Goal: Use online tool/utility: Utilize a website feature to perform a specific function

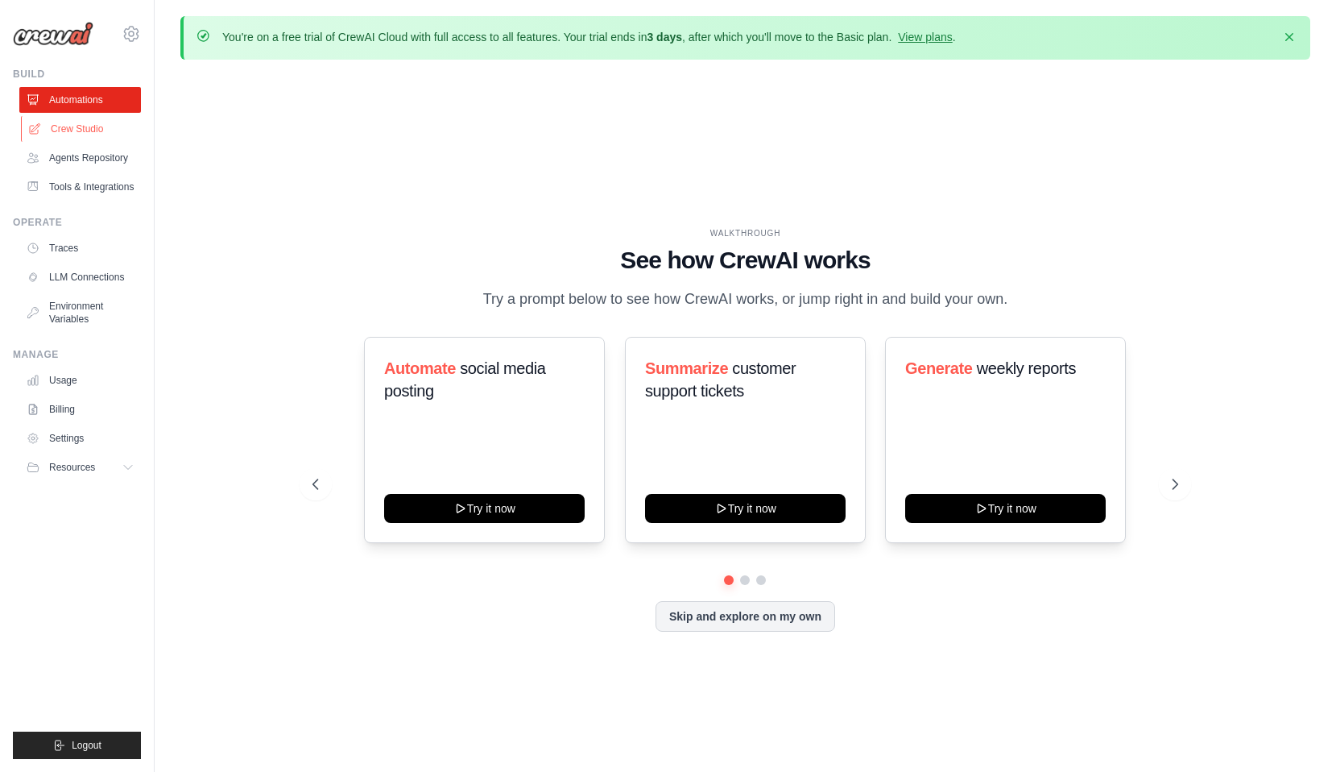
click at [108, 142] on link "Crew Studio" at bounding box center [82, 129] width 122 height 26
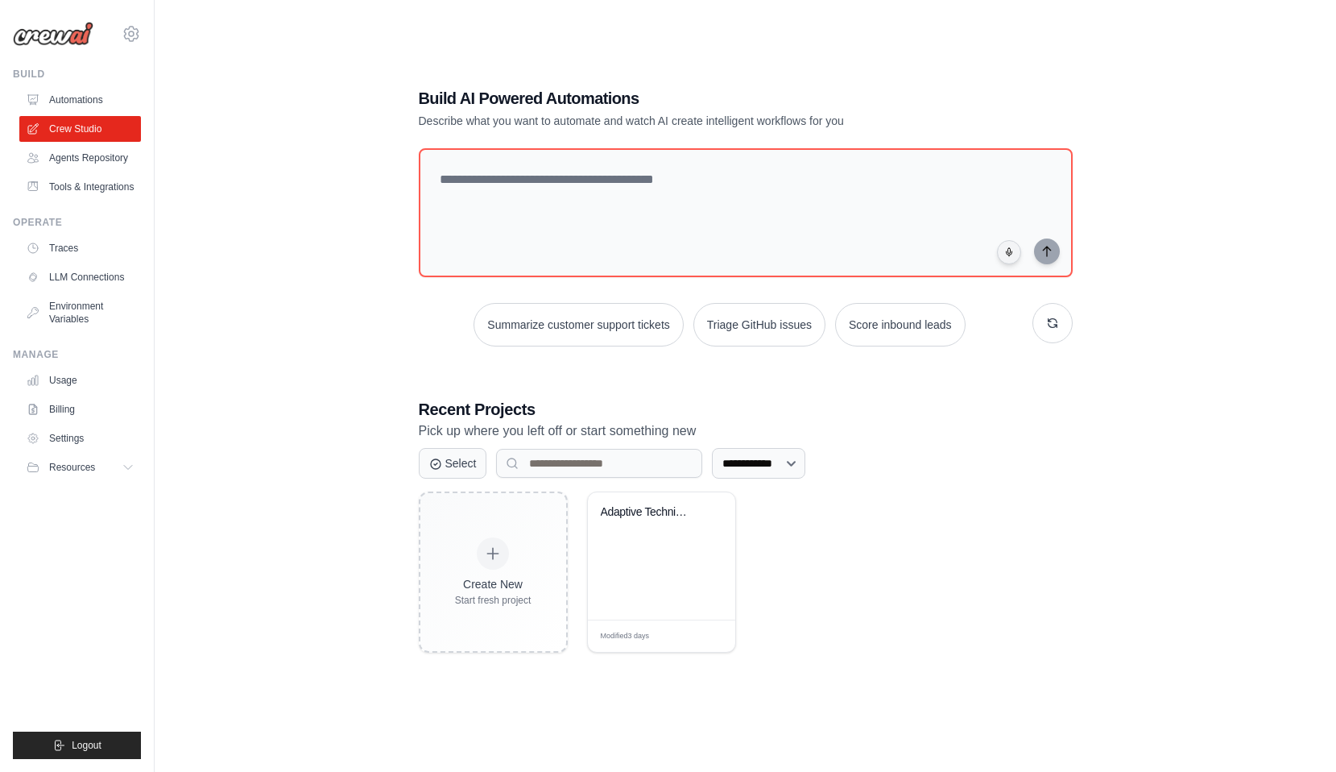
scroll to position [134, 0]
click at [679, 526] on div "Adaptive Technical Tutoring System" at bounding box center [649, 515] width 97 height 21
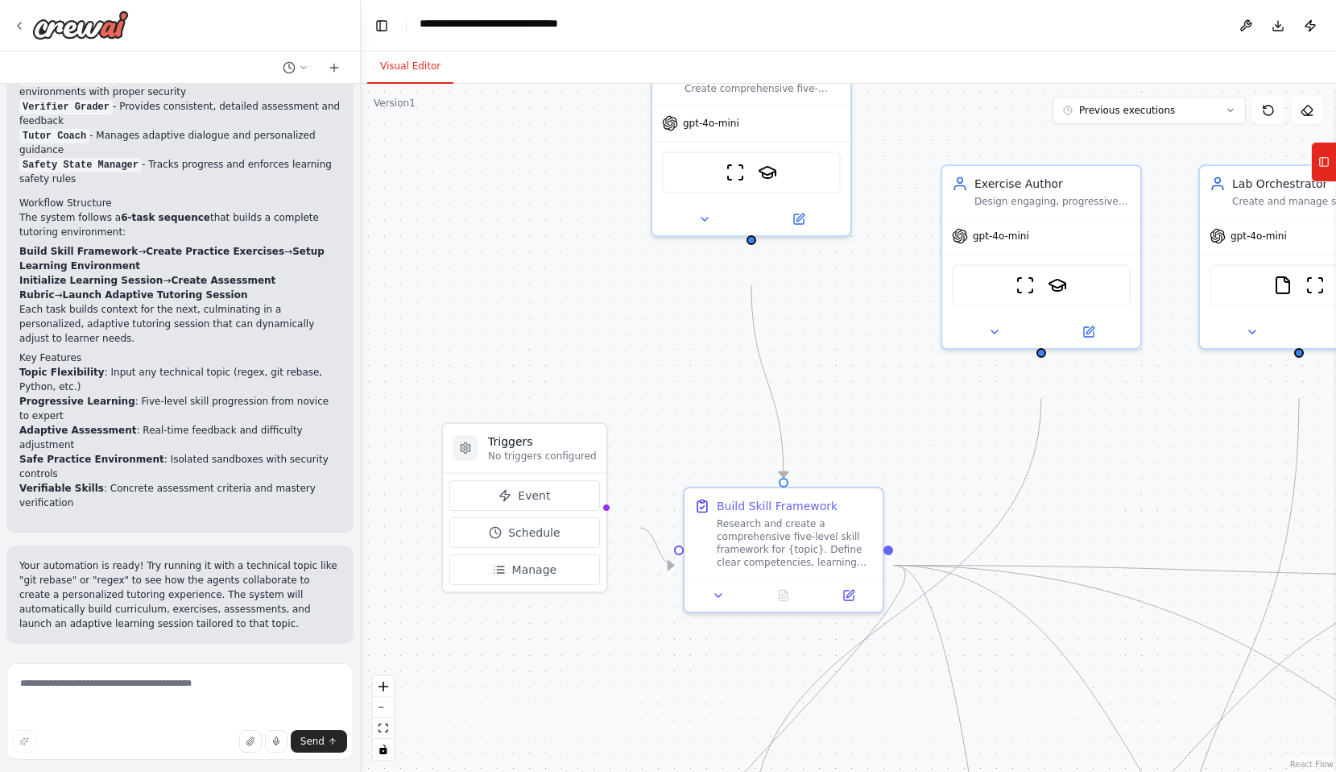
scroll to position [2854, 0]
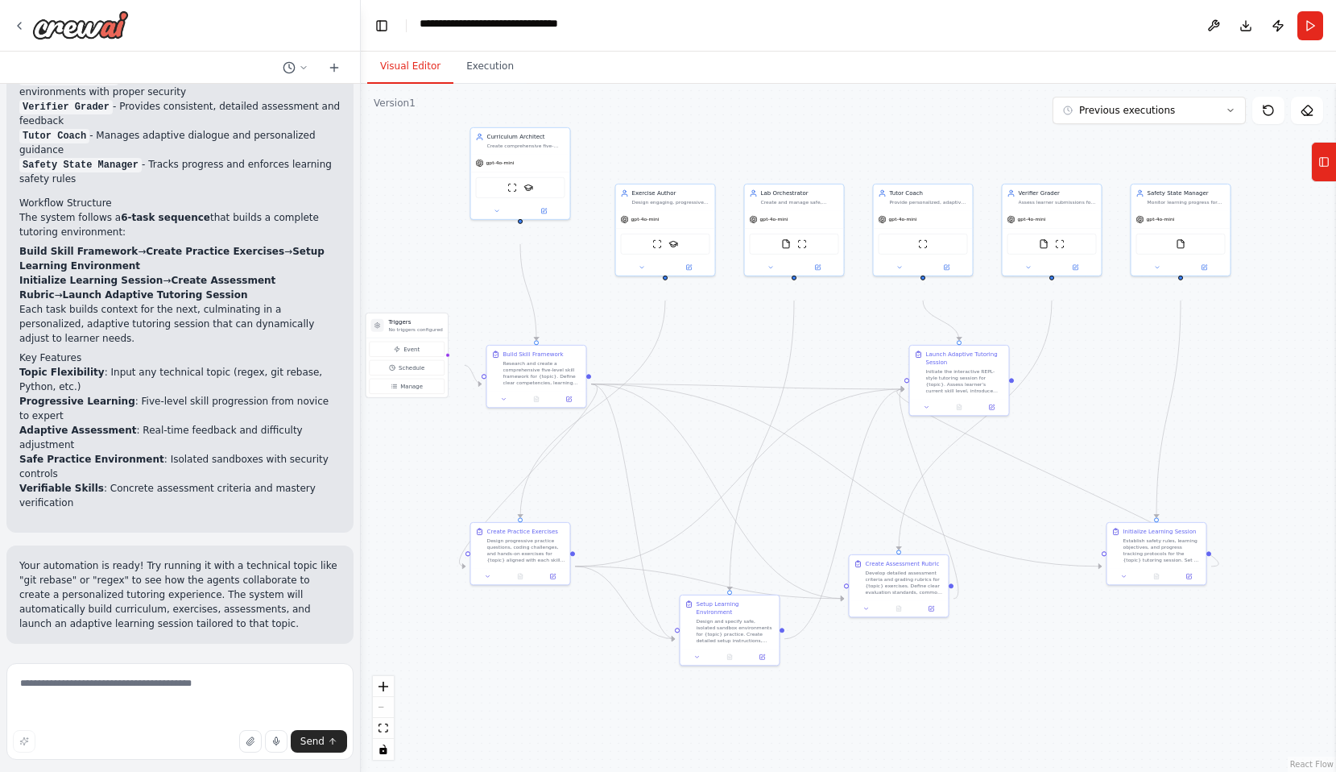
drag, startPoint x: 1184, startPoint y: 525, endPoint x: 1027, endPoint y: 433, distance: 181.9
click at [1027, 433] on div ".deletable-edge-delete-btn { width: 20px; height: 20px; border: 0px solid #ffff…" at bounding box center [848, 428] width 975 height 688
click at [26, 29] on icon at bounding box center [19, 25] width 13 height 13
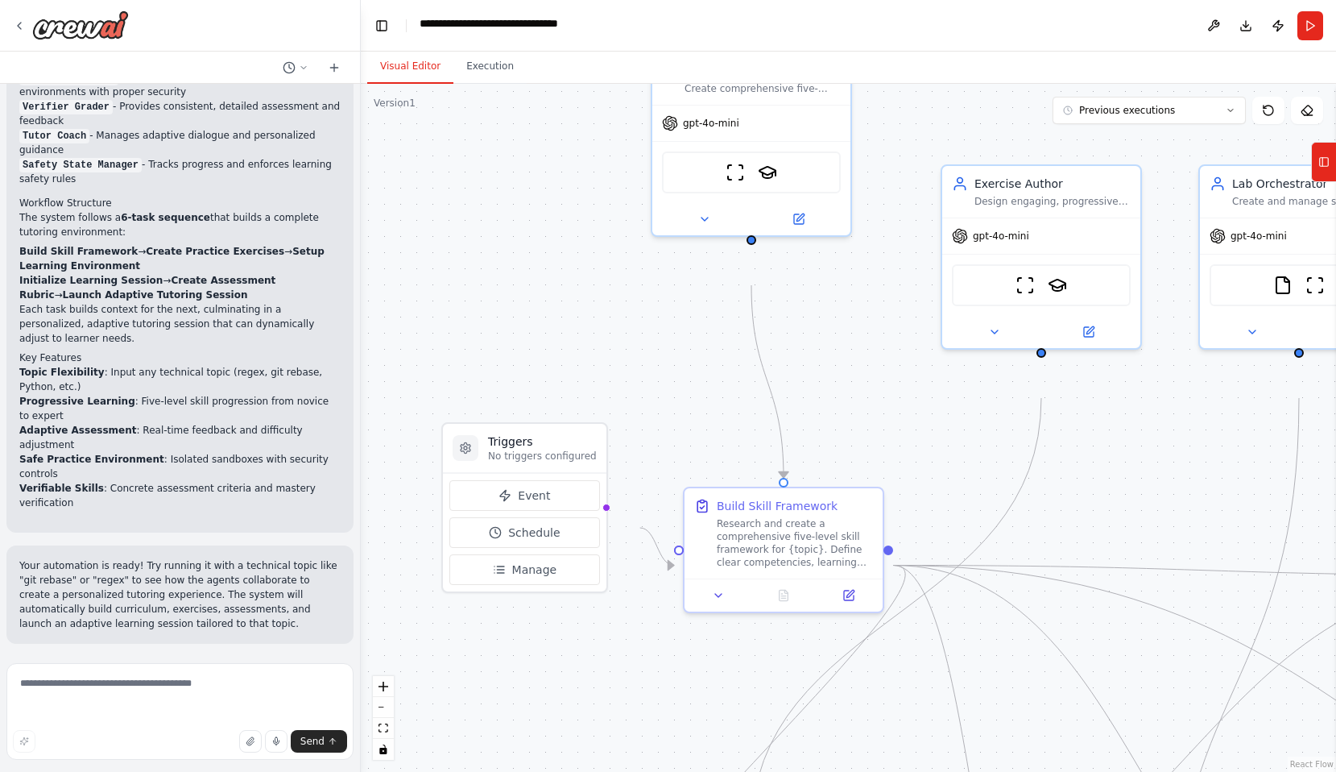
scroll to position [2854, 0]
click at [535, 370] on div ".deletable-edge-delete-btn { width: 20px; height: 20px; border: 0px solid #ffff…" at bounding box center [848, 428] width 975 height 688
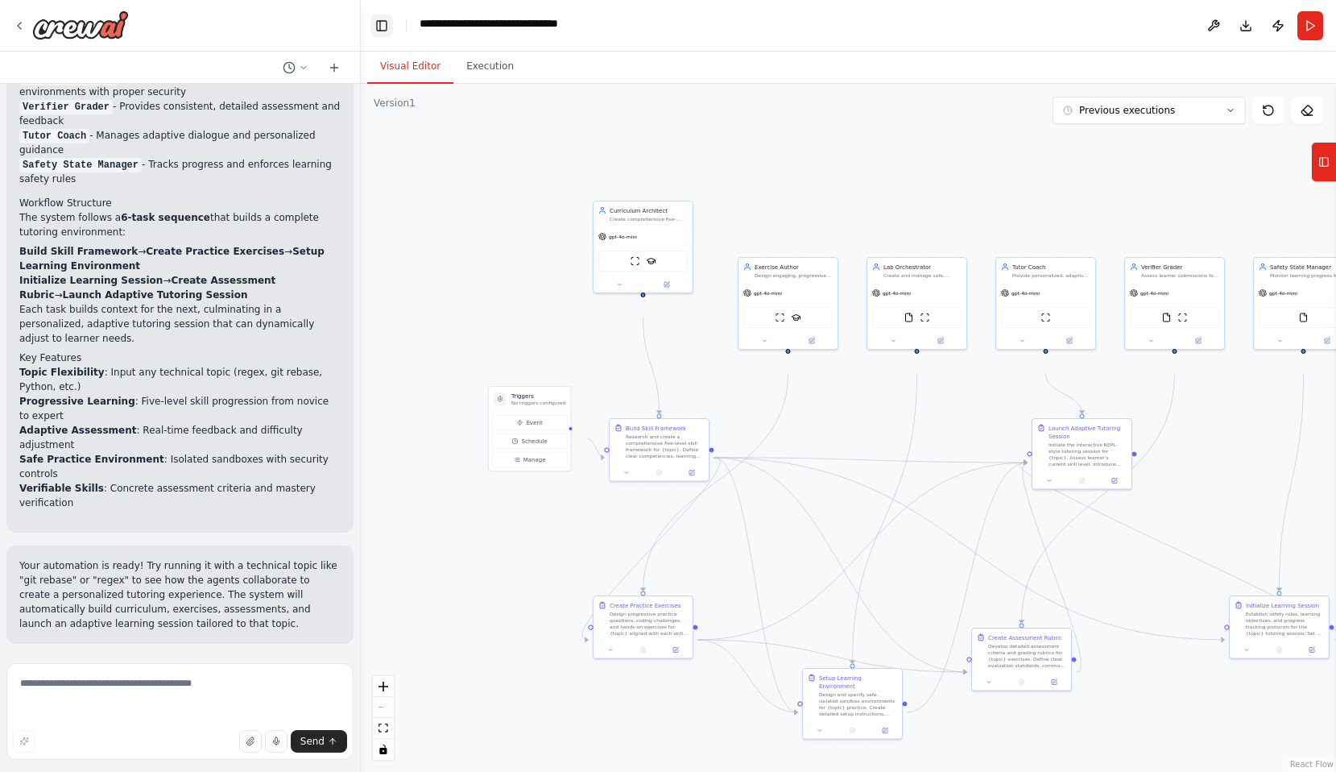
click at [384, 37] on button "Toggle Left Sidebar" at bounding box center [381, 25] width 23 height 23
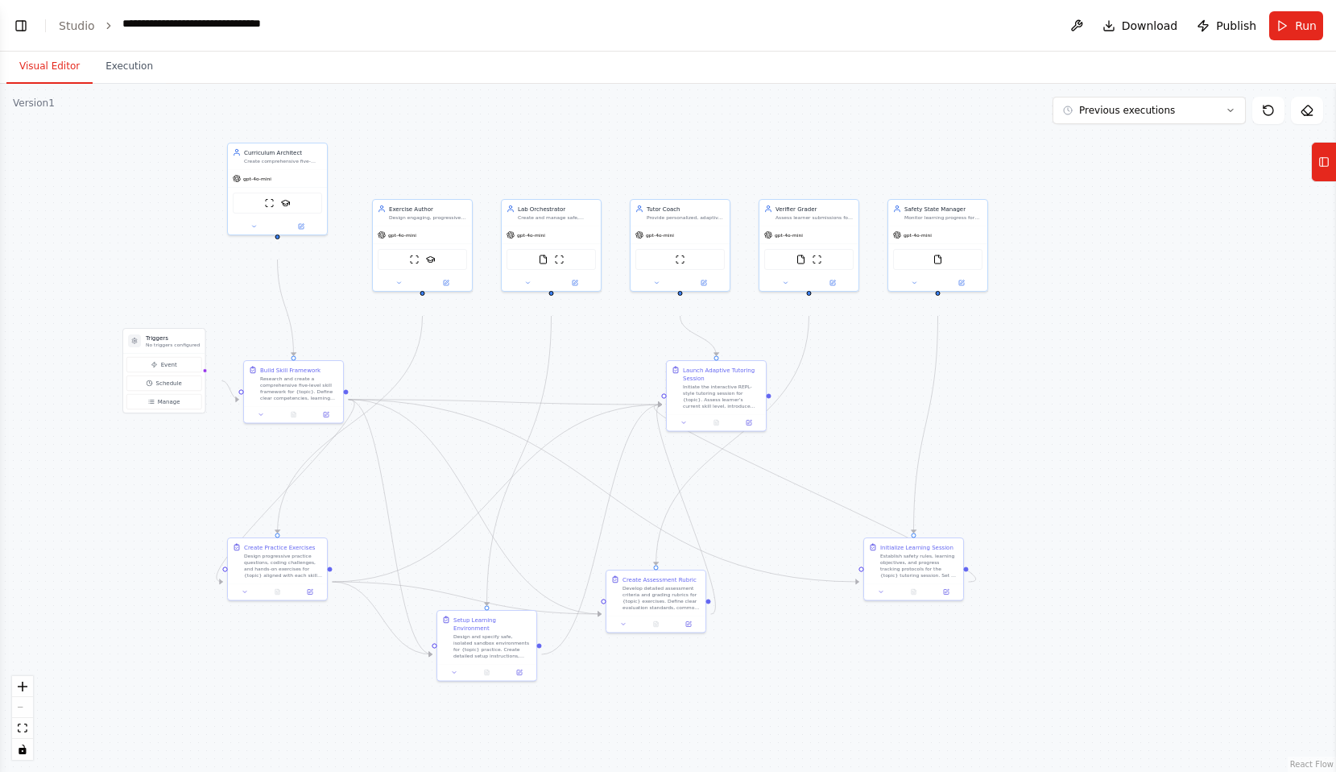
drag, startPoint x: 1190, startPoint y: 768, endPoint x: 1185, endPoint y: 711, distance: 57.4
click at [1185, 711] on div ".deletable-edge-delete-btn { width: 20px; height: 20px; border: 0px solid #ffff…" at bounding box center [668, 428] width 1336 height 688
drag, startPoint x: 299, startPoint y: 403, endPoint x: 320, endPoint y: 376, distance: 33.8
click at [320, 376] on div "Research and create a comprehensive five-level skill framework for {topic}. Def…" at bounding box center [323, 363] width 78 height 26
drag, startPoint x: 433, startPoint y: 275, endPoint x: 150, endPoint y: 518, distance: 373.6
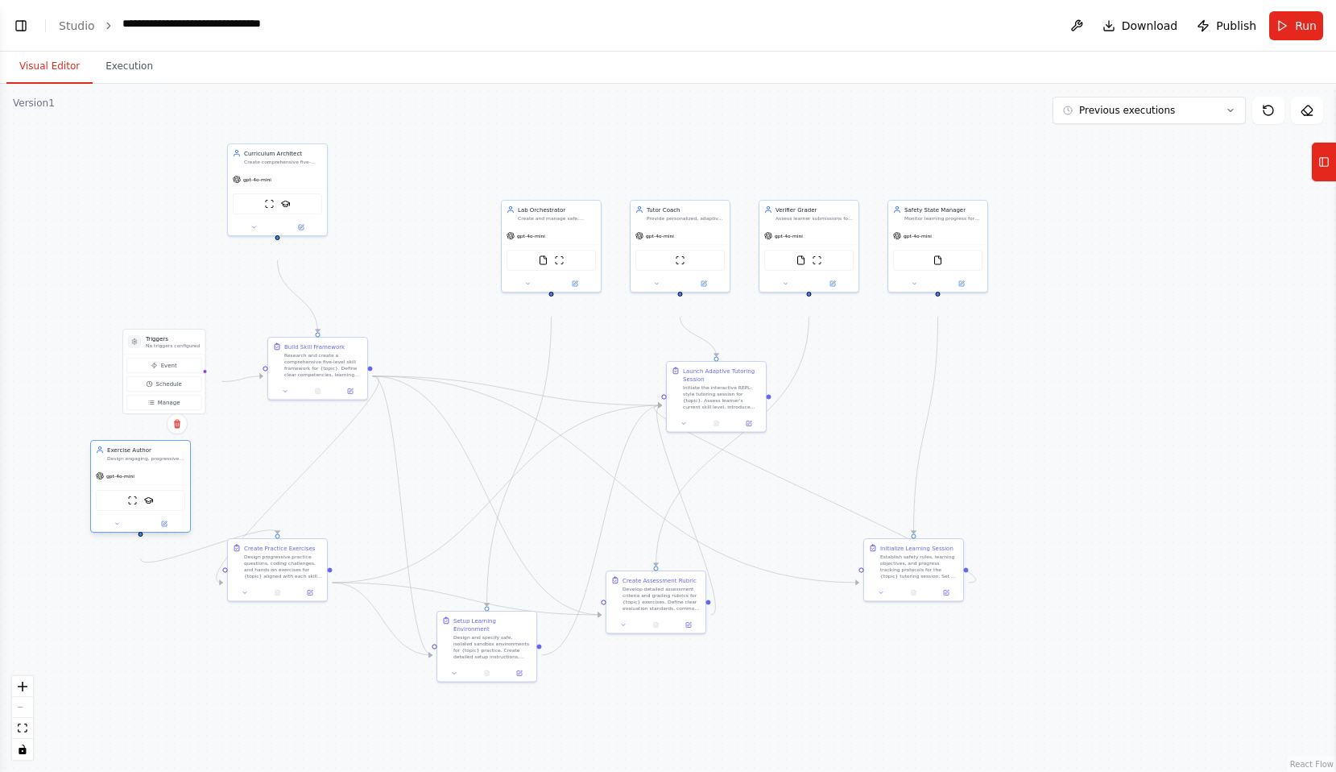
click at [150, 516] on div "ScrapeWebsiteTool SerplyScholarSearchTool" at bounding box center [140, 500] width 99 height 31
click at [317, 577] on div "Design progressive practice questions, coding challenges, and hands-on exercise…" at bounding box center [283, 565] width 78 height 26
drag, startPoint x: 317, startPoint y: 588, endPoint x: 328, endPoint y: 631, distance: 44.0
click at [328, 618] on div "Design progressive practice questions, coding challenges, and hands-on exercise…" at bounding box center [291, 605] width 78 height 26
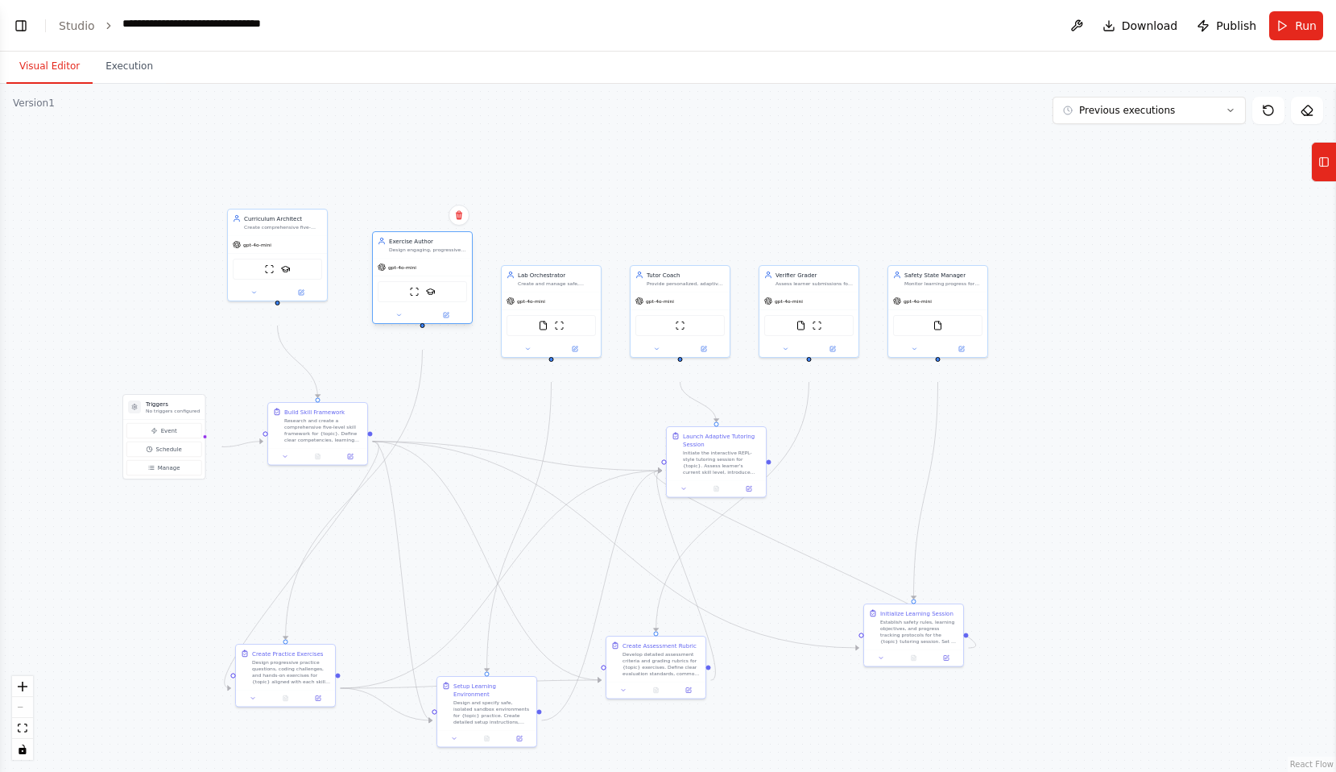
drag, startPoint x: 166, startPoint y: 529, endPoint x: 449, endPoint y: 322, distance: 350.4
click at [449, 302] on div "ScrapeWebsiteTool SerplyScholarSearchTool" at bounding box center [422, 291] width 89 height 21
drag, startPoint x: 736, startPoint y: 484, endPoint x: 691, endPoint y: 485, distance: 45.1
click at [691, 474] on div "Initiate the interactive REPL-style tutoring session for {topic}. Assess learne…" at bounding box center [678, 461] width 78 height 26
drag, startPoint x: 685, startPoint y: 308, endPoint x: 693, endPoint y: 272, distance: 37.1
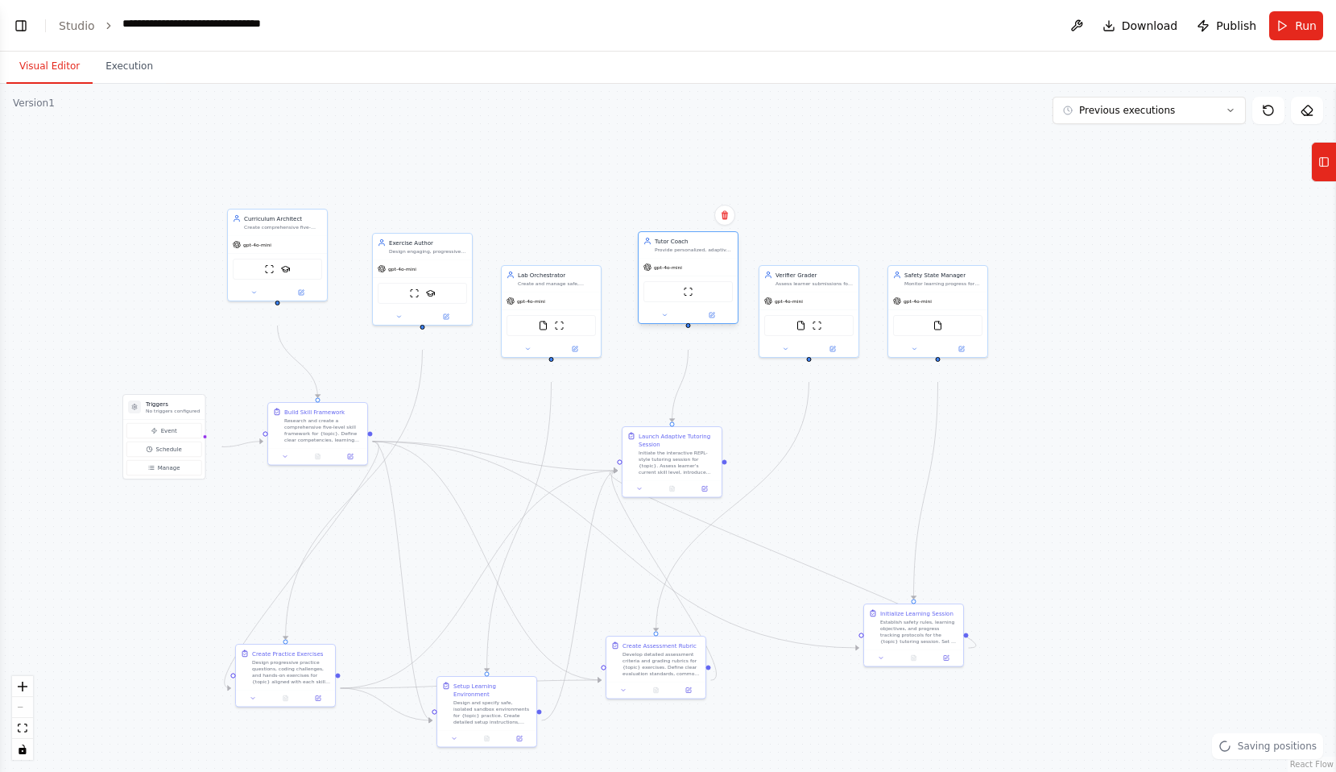
click at [693, 253] on div "Provide personalized, adaptive guidance and feedback to learners studying {topi…" at bounding box center [694, 249] width 78 height 6
drag, startPoint x: 571, startPoint y: 306, endPoint x: 570, endPoint y: 282, distance: 24.2
click at [570, 269] on div "Create and manage safe, isolated sandbox environments and lab fixtures for {top…" at bounding box center [557, 266] width 78 height 6
drag, startPoint x: 192, startPoint y: 427, endPoint x: 159, endPoint y: 447, distance: 39.4
click at [159, 416] on h3 "Triggers" at bounding box center [149, 412] width 54 height 8
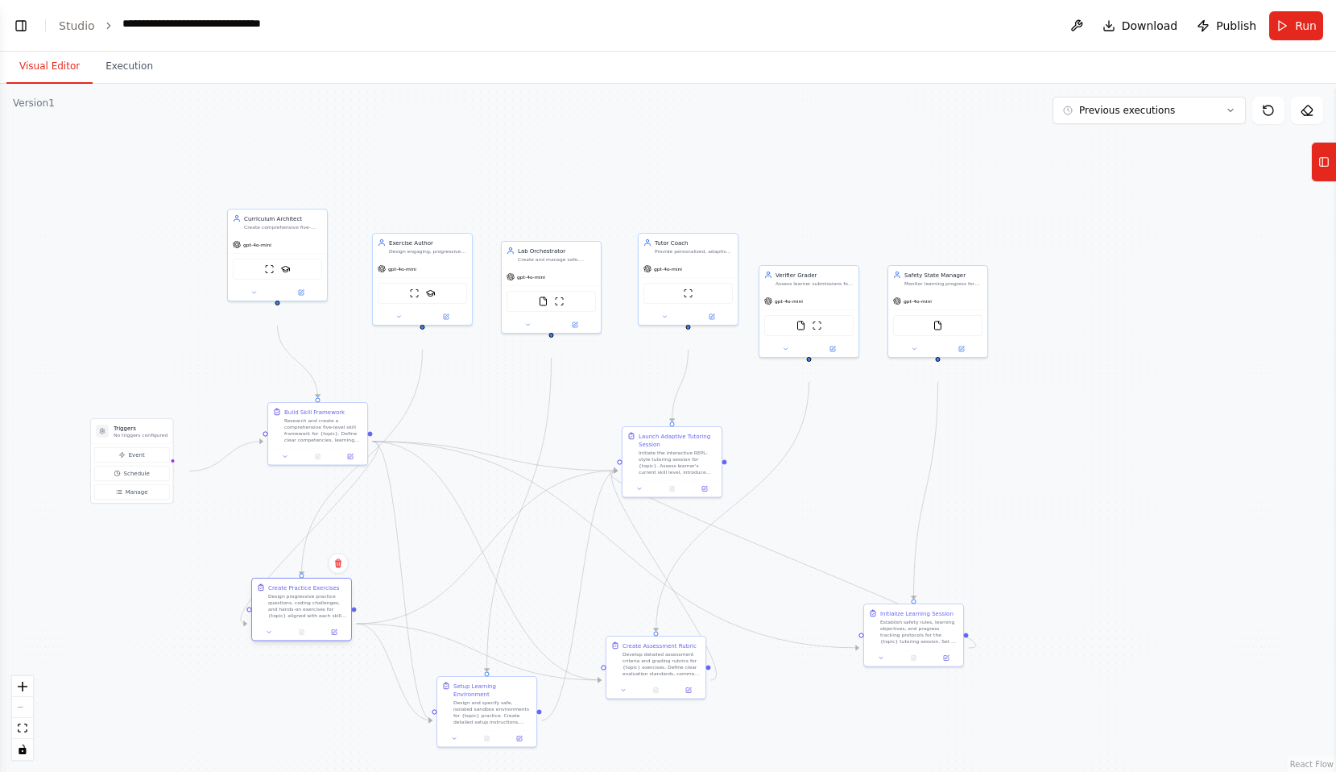
drag, startPoint x: 313, startPoint y: 672, endPoint x: 330, endPoint y: 602, distance: 71.3
click at [330, 602] on div "Create Practice Exercises Design progressive practice questions, coding challen…" at bounding box center [301, 600] width 99 height 45
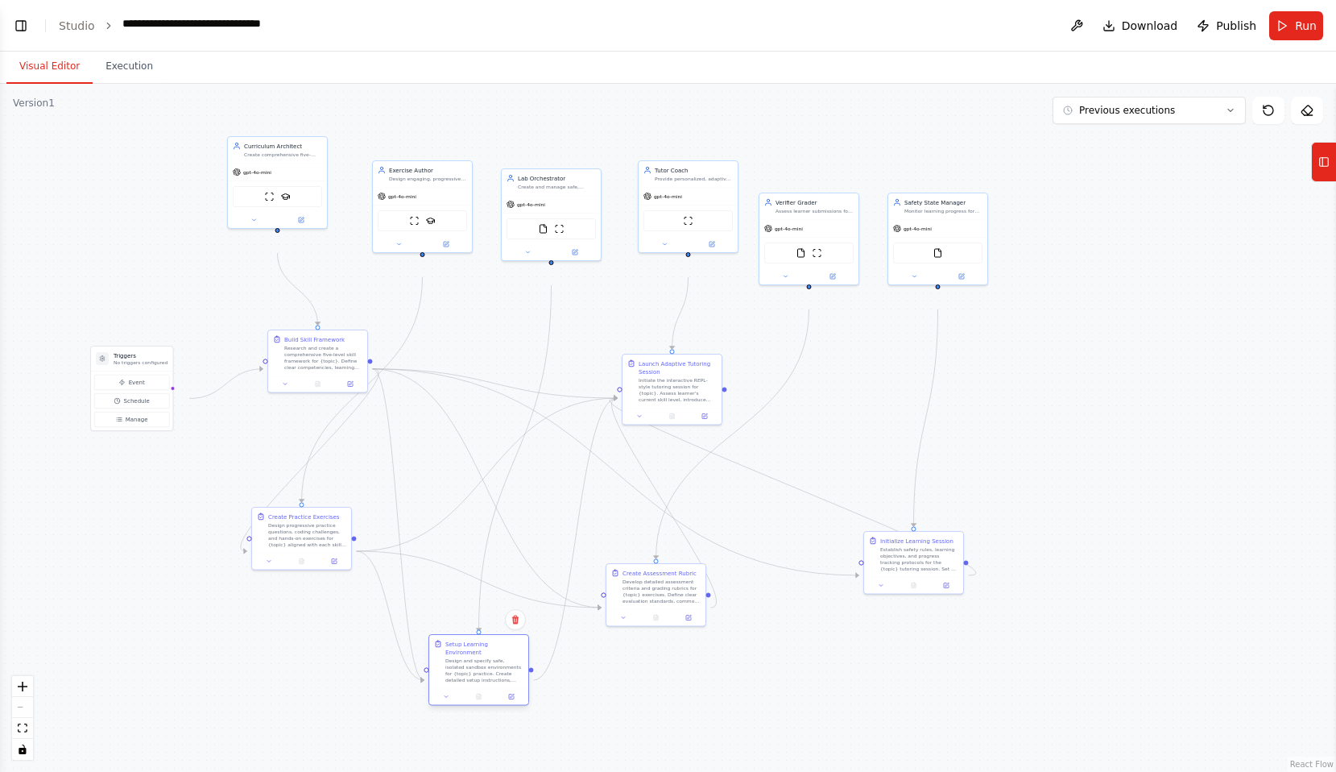
drag, startPoint x: 497, startPoint y: 720, endPoint x: 491, endPoint y: 677, distance: 43.2
click at [491, 656] on div "Setup Learning Environment" at bounding box center [484, 648] width 78 height 16
drag, startPoint x: 648, startPoint y: 629, endPoint x: 706, endPoint y: 677, distance: 74.4
click at [706, 651] on div "Develop detailed assessment criteria and grading rubrics for {topic} exercises.…" at bounding box center [718, 638] width 78 height 26
drag, startPoint x: 880, startPoint y: 613, endPoint x: 918, endPoint y: 585, distance: 47.8
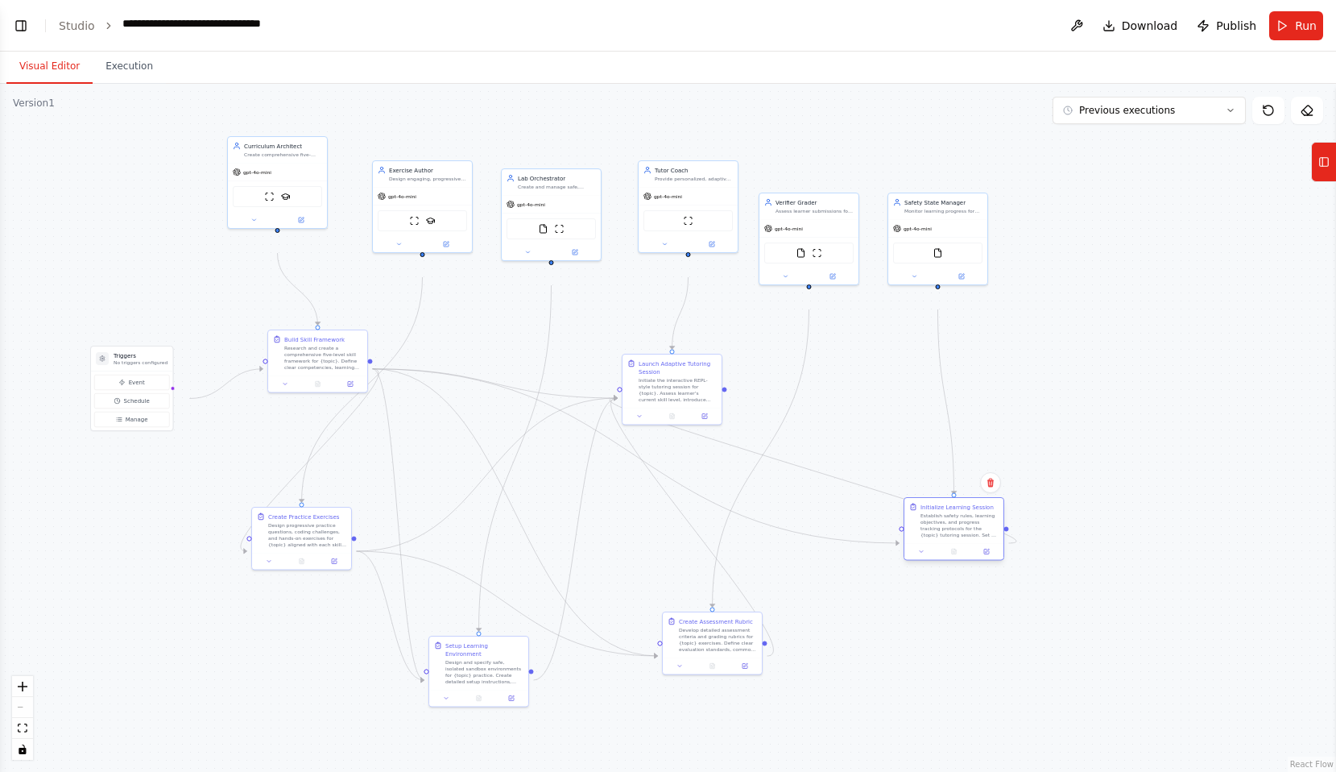
click at [918, 561] on div "Initialize Learning Session Establish safety rules, learning objectives, and pr…" at bounding box center [954, 529] width 101 height 64
drag, startPoint x: 672, startPoint y: 430, endPoint x: 677, endPoint y: 419, distance: 12.3
click at [677, 393] on div "Initiate the interactive REPL-style tutoring session for {topic}. Assess learne…" at bounding box center [686, 380] width 78 height 26
drag, startPoint x: 698, startPoint y: 653, endPoint x: 656, endPoint y: 573, distance: 90.1
click at [656, 551] on div "Create Assessment Rubric" at bounding box center [676, 547] width 74 height 8
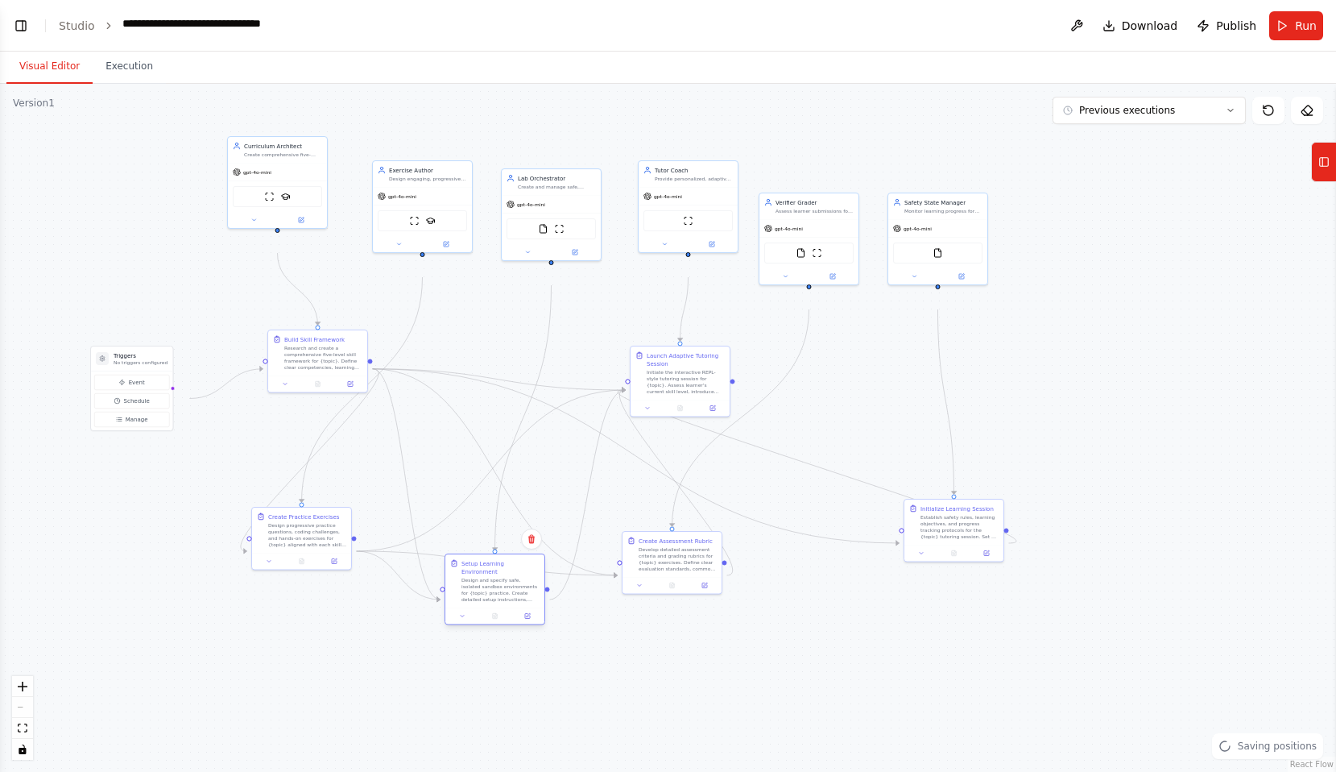
drag, startPoint x: 481, startPoint y: 679, endPoint x: 496, endPoint y: 591, distance: 89.1
click at [496, 575] on div "Setup Learning Environment" at bounding box center [501, 567] width 78 height 16
drag, startPoint x: 329, startPoint y: 567, endPoint x: 365, endPoint y: 537, distance: 46.9
click at [365, 522] on div "Design progressive practice questions, coding challenges, and hands-on exercise…" at bounding box center [347, 509] width 78 height 26
drag, startPoint x: 356, startPoint y: 406, endPoint x: 373, endPoint y: 406, distance: 16.9
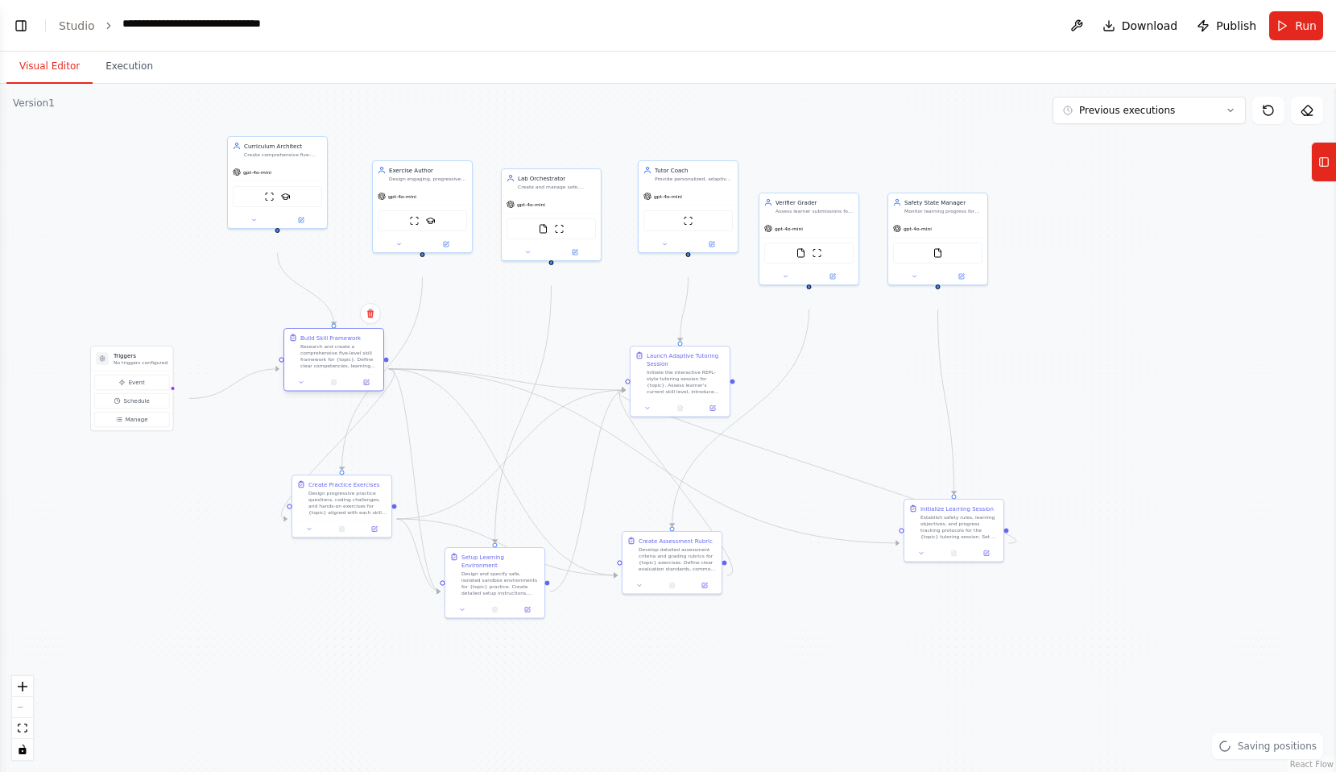
click at [373, 391] on div at bounding box center [333, 382] width 99 height 17
drag, startPoint x: 833, startPoint y: 259, endPoint x: 844, endPoint y: 240, distance: 21.7
click at [844, 220] on div "gpt-4o-mini" at bounding box center [817, 211] width 99 height 18
drag, startPoint x: 939, startPoint y: 536, endPoint x: 847, endPoint y: 499, distance: 99.0
click at [847, 470] on div "Initialize Learning Session" at bounding box center [868, 466] width 73 height 8
